Goal: Check status: Check status

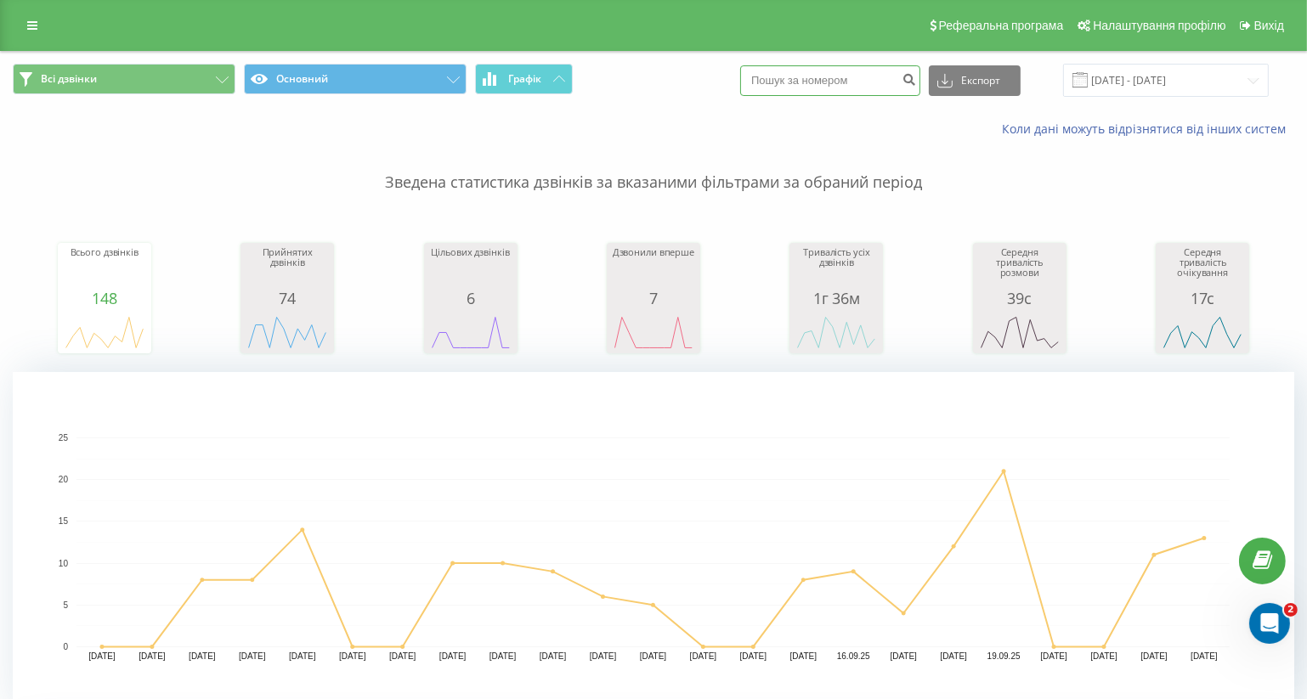
click at [830, 73] on input at bounding box center [830, 80] width 180 height 31
paste input "097 098 37 38"
type input "097 098 37 38"
click at [916, 79] on icon "submit" at bounding box center [909, 77] width 14 height 10
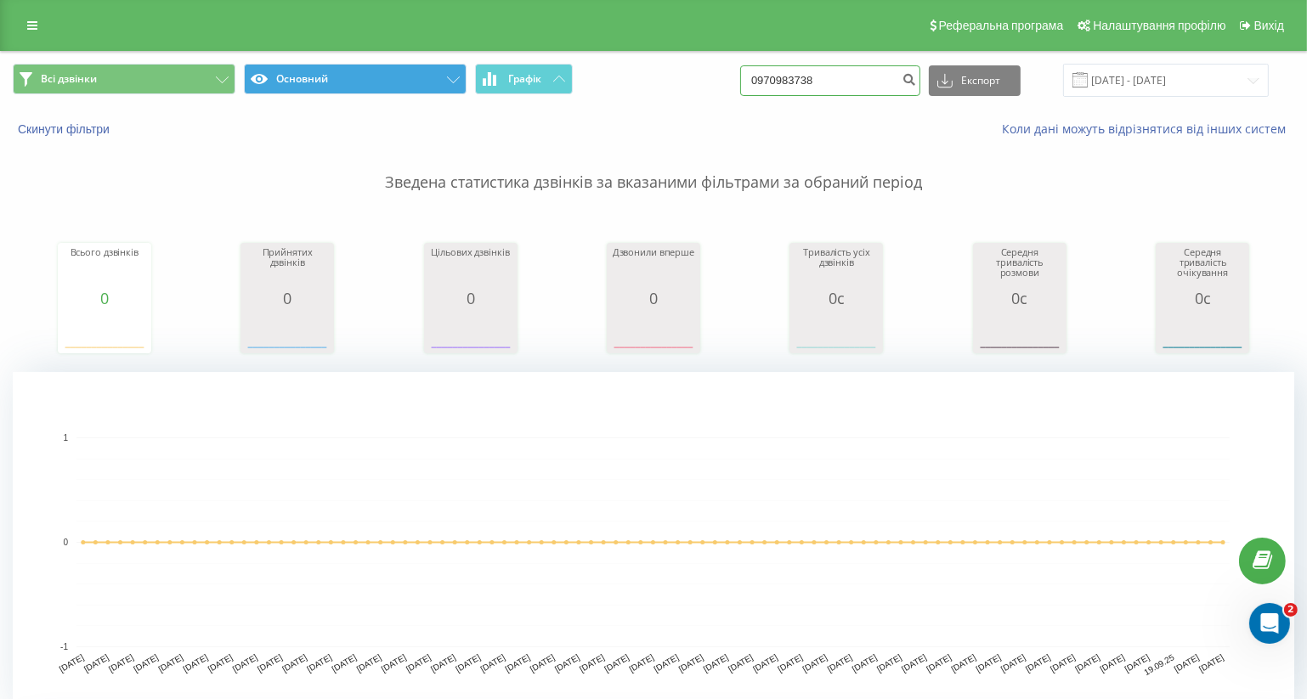
drag, startPoint x: 831, startPoint y: 77, endPoint x: 462, endPoint y: 73, distance: 368.9
click at [558, 71] on div "Всі дзвінки Основний Графік 0970983738 Експорт .csv .xls .xlsx 23.06.2025 - 23.…" at bounding box center [654, 80] width 1282 height 33
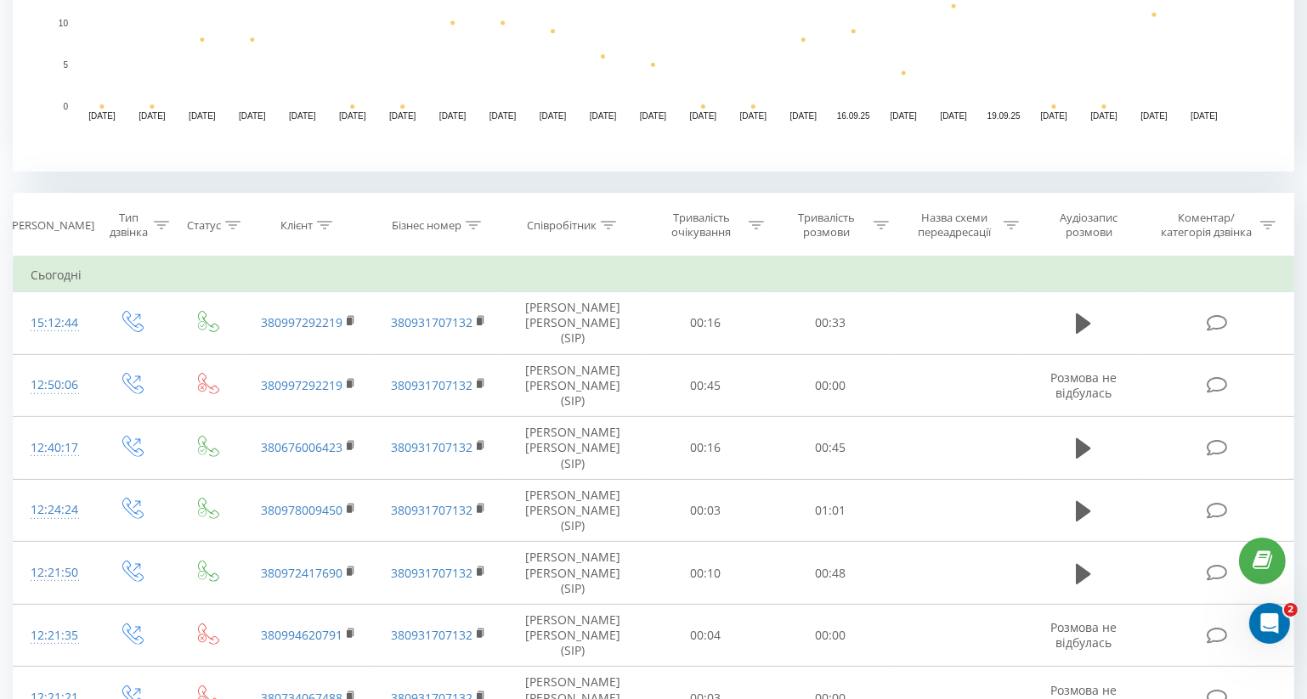
scroll to position [154, 0]
